Goal: Check status: Check status

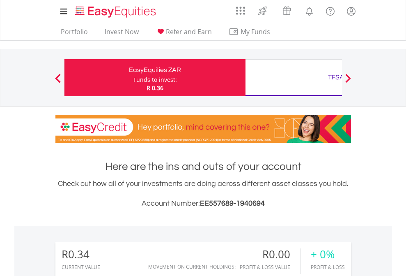
scroll to position [79, 129]
click at [133, 78] on div "Funds to invest:" at bounding box center [155, 80] width 44 height 8
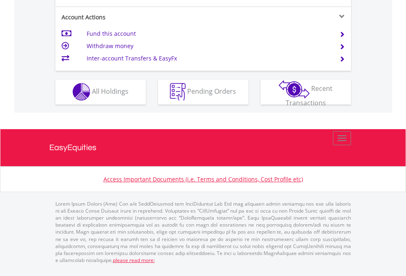
scroll to position [768, 0]
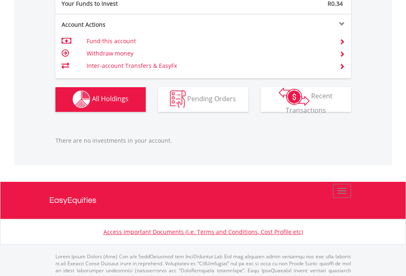
scroll to position [813, 0]
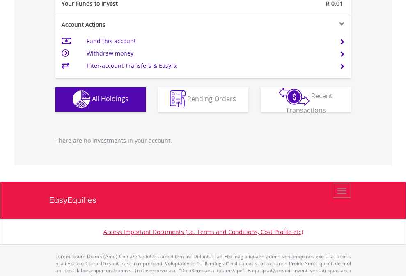
scroll to position [813, 0]
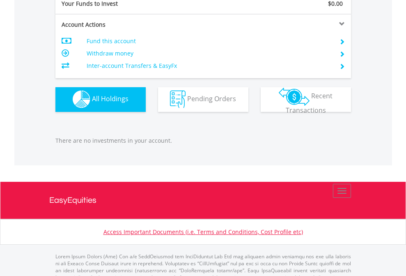
scroll to position [813, 0]
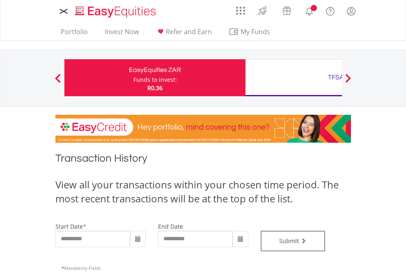
type input "**********"
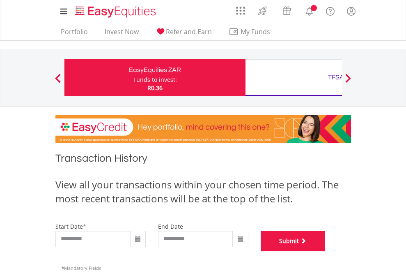
click at [326, 251] on button "Submit" at bounding box center [293, 240] width 65 height 21
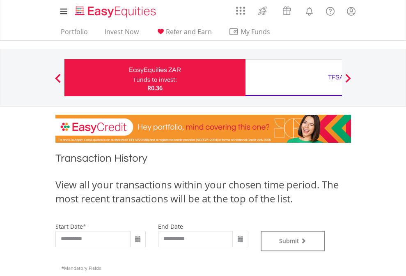
click at [294, 78] on div "TFSA" at bounding box center [336, 77] width 171 height 12
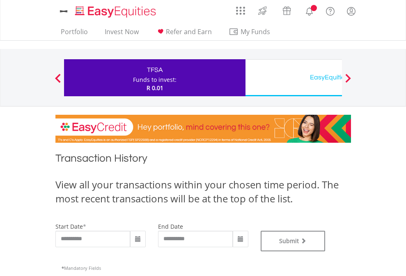
type input "**********"
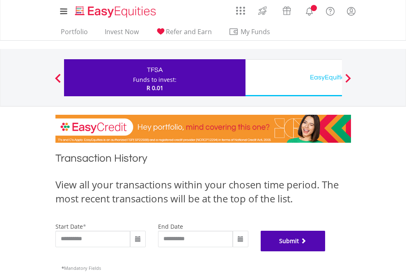
click at [326, 251] on button "Submit" at bounding box center [293, 240] width 65 height 21
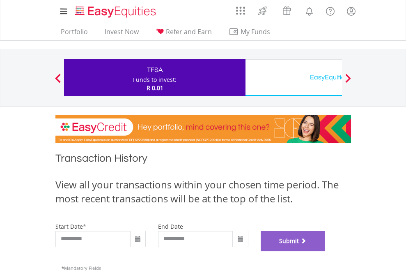
scroll to position [333, 0]
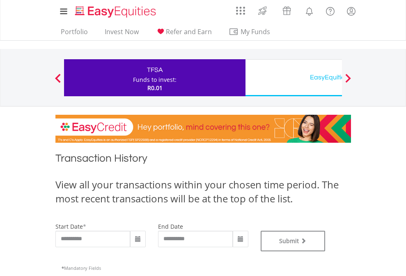
click at [294, 78] on div "EasyEquities USD" at bounding box center [336, 77] width 171 height 12
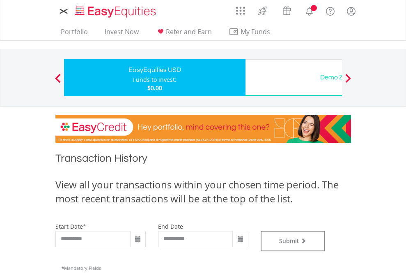
type input "**********"
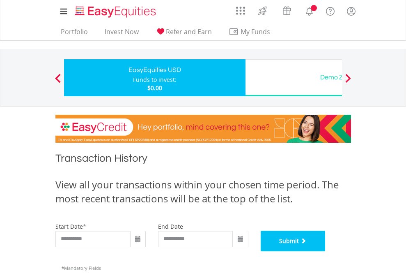
click at [326, 251] on button "Submit" at bounding box center [293, 240] width 65 height 21
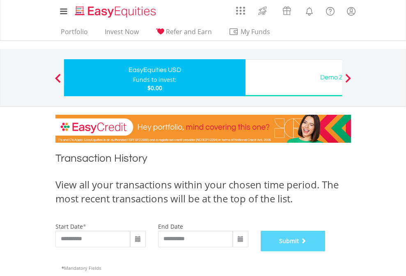
scroll to position [333, 0]
